Goal: Task Accomplishment & Management: Complete application form

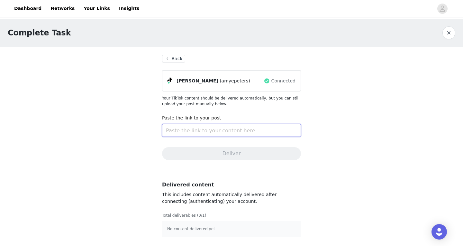
click at [187, 127] on input "text" at bounding box center [231, 130] width 139 height 13
paste input "[URL][DOMAIN_NAME]"
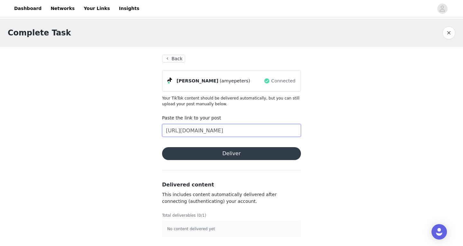
type input "[URL][DOMAIN_NAME]"
click at [229, 154] on button "Deliver" at bounding box center [231, 153] width 139 height 13
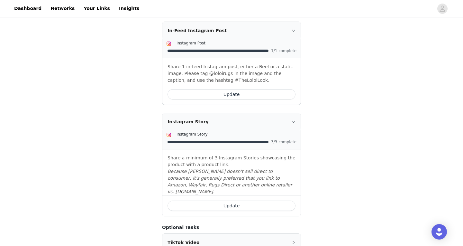
scroll to position [160, 0]
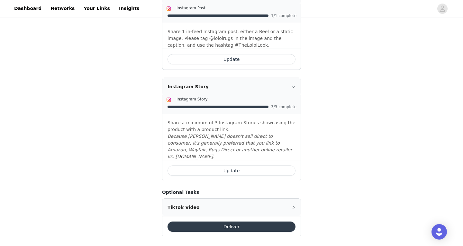
click at [247, 221] on button "Deliver" at bounding box center [231, 226] width 128 height 10
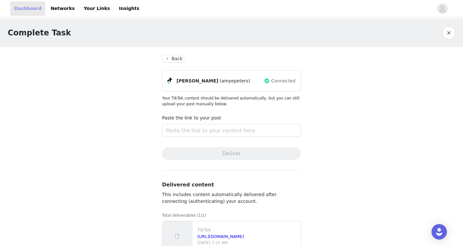
click at [21, 8] on link "Dashboard" at bounding box center [27, 8] width 35 height 14
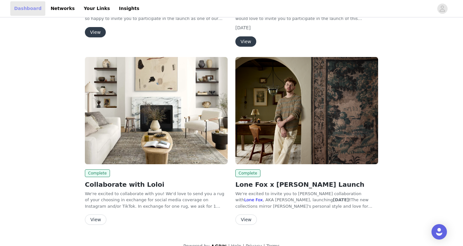
scroll to position [168, 0]
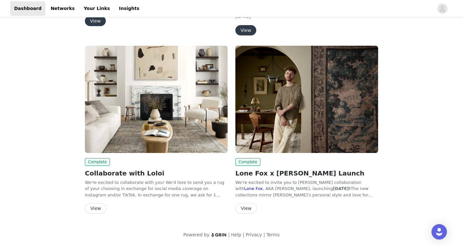
click at [94, 208] on button "View" at bounding box center [96, 208] width 22 height 10
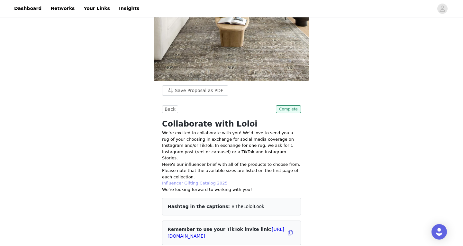
scroll to position [118, 0]
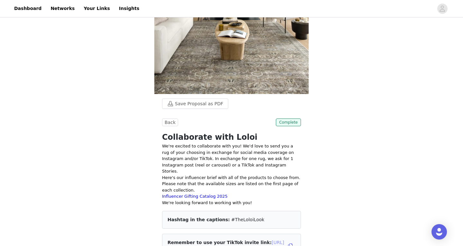
click at [248, 239] on link "[URL][DOMAIN_NAME]" at bounding box center [225, 245] width 117 height 12
click at [140, 106] on div "Save Proposal as PDF Back Complete Collaborate with [PERSON_NAME] We're excited…" at bounding box center [231, 197] width 463 height 592
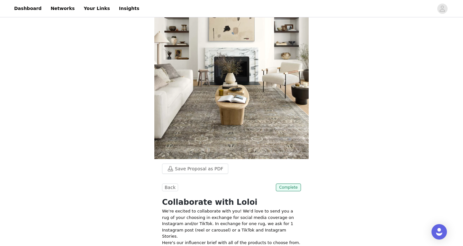
scroll to position [0, 0]
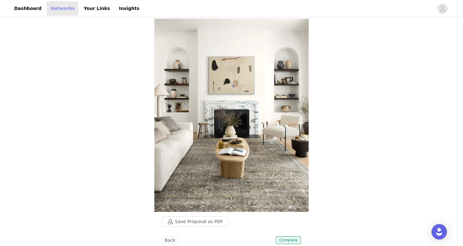
click at [65, 9] on link "Networks" at bounding box center [63, 8] width 32 height 14
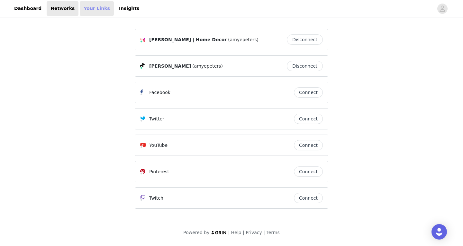
click at [87, 9] on link "Your Links" at bounding box center [97, 8] width 34 height 14
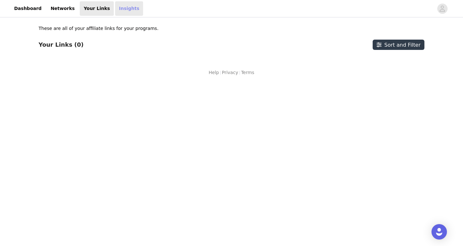
click at [115, 11] on link "Insights" at bounding box center [129, 8] width 28 height 14
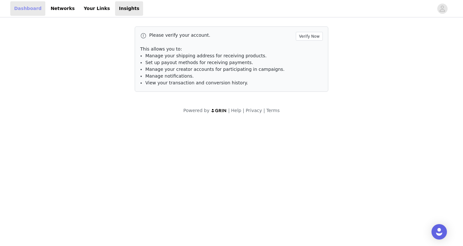
click at [24, 10] on link "Dashboard" at bounding box center [27, 8] width 35 height 14
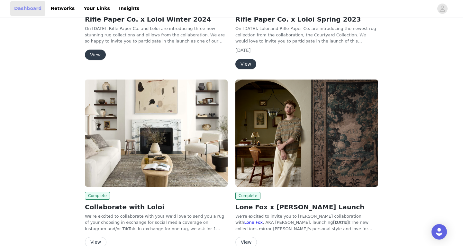
scroll to position [168, 0]
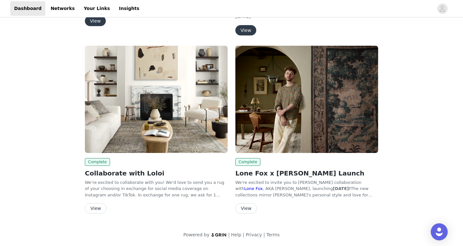
click at [436, 231] on img "Open Intercom Messenger" at bounding box center [439, 231] width 8 height 8
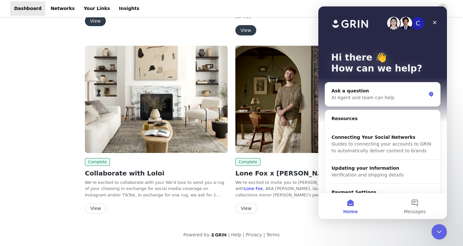
scroll to position [0, 0]
click at [203, 134] on img at bounding box center [156, 99] width 143 height 107
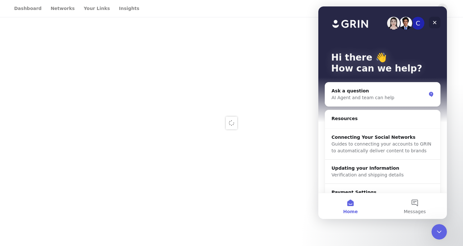
click at [433, 22] on icon "Close" at bounding box center [434, 22] width 5 height 5
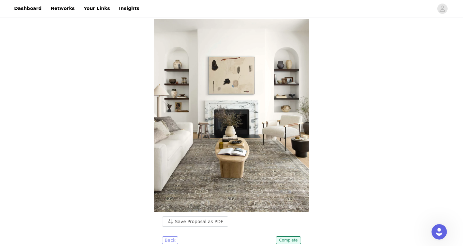
click at [168, 236] on button "Back" at bounding box center [170, 240] width 16 height 8
